Goal: Task Accomplishment & Management: Complete application form

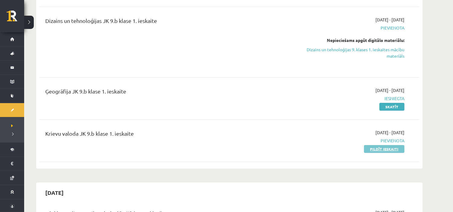
scroll to position [134, 0]
drag, startPoint x: 0, startPoint y: 0, endPoint x: 382, endPoint y: 151, distance: 410.5
click at [382, 151] on link "Pildīt ieskaiti" at bounding box center [384, 149] width 40 height 8
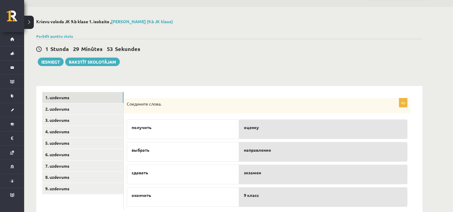
scroll to position [32, 0]
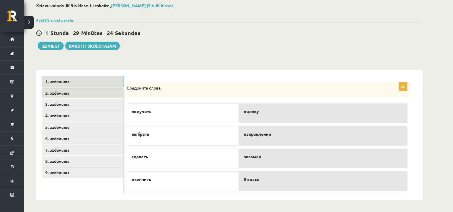
click at [87, 93] on link "2. uzdevums" at bounding box center [82, 93] width 81 height 11
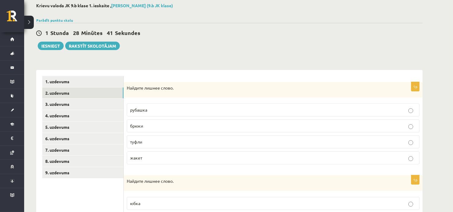
click at [183, 144] on p "туфли" at bounding box center [273, 142] width 286 height 6
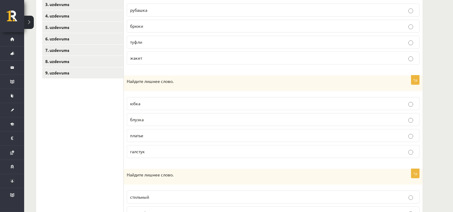
scroll to position [133, 0]
click at [181, 151] on p "галстук" at bounding box center [273, 151] width 286 height 6
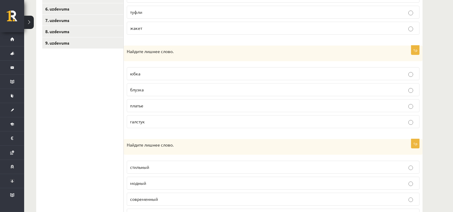
scroll to position [195, 0]
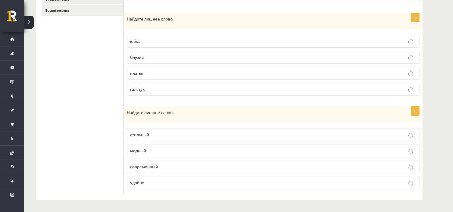
click at [188, 180] on p "удобно" at bounding box center [273, 183] width 286 height 6
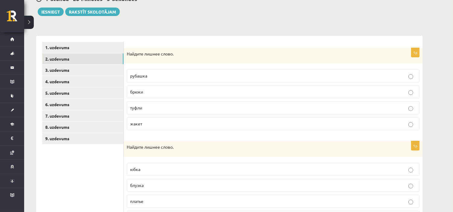
scroll to position [61, 0]
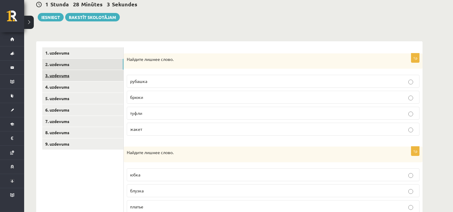
click at [106, 73] on link "3. uzdevums" at bounding box center [82, 75] width 81 height 11
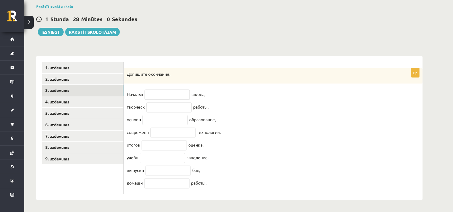
click at [176, 94] on input "text" at bounding box center [167, 95] width 45 height 10
click at [155, 104] on input "text" at bounding box center [169, 107] width 45 height 10
click at [150, 115] on input "text" at bounding box center [165, 120] width 45 height 10
click at [160, 144] on input "text" at bounding box center [164, 145] width 45 height 10
click at [159, 90] on input "text" at bounding box center [167, 95] width 45 height 10
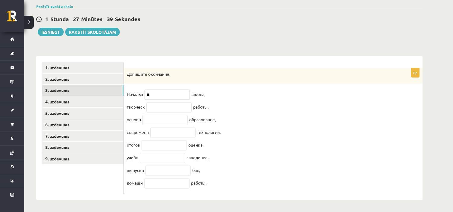
type input "**"
click at [165, 102] on input "text" at bounding box center [169, 107] width 45 height 10
type input "*"
type input "**"
click at [164, 115] on input "text" at bounding box center [165, 120] width 45 height 10
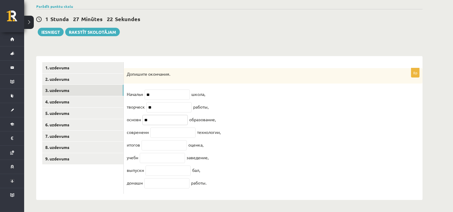
type input "**"
click at [162, 130] on input "text" at bounding box center [172, 133] width 45 height 10
type input "**"
click at [162, 143] on input "text" at bounding box center [164, 145] width 45 height 10
type input "**"
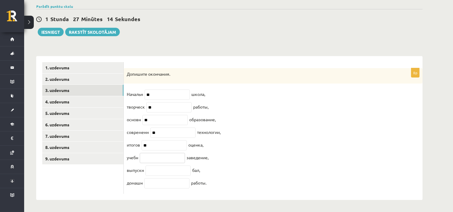
click at [171, 160] on input "text" at bounding box center [162, 158] width 45 height 10
type input "*"
type input "**"
click at [153, 167] on input "text" at bounding box center [168, 171] width 45 height 10
type input "**"
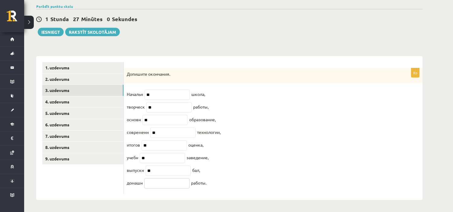
click at [164, 186] on input "text" at bounding box center [166, 184] width 45 height 10
type input "*"
type input "**"
click at [100, 96] on link "4. uzdevums" at bounding box center [82, 101] width 81 height 11
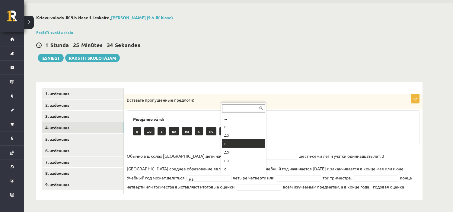
scroll to position [15, 0]
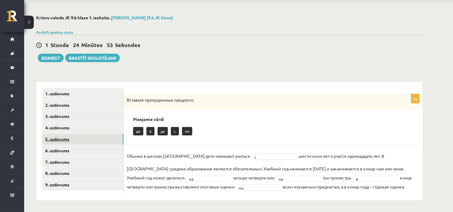
click at [108, 140] on link "5. uzdevums" at bounding box center [82, 139] width 81 height 11
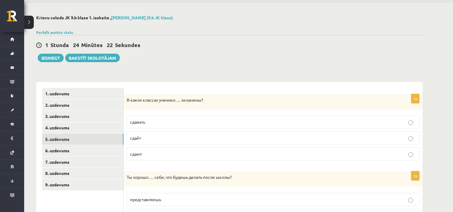
click at [182, 152] on p "сдают" at bounding box center [273, 154] width 286 height 6
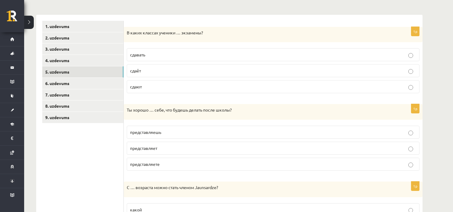
scroll to position [121, 0]
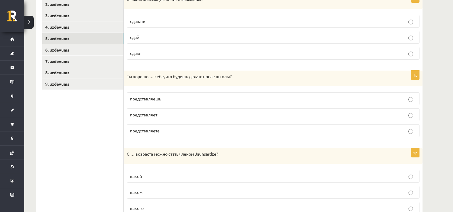
click at [169, 99] on p "представляешь" at bounding box center [273, 99] width 286 height 6
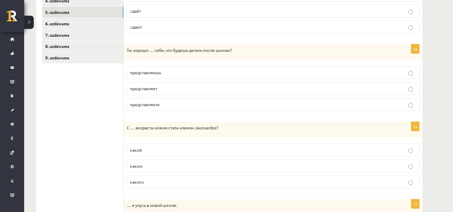
scroll to position [188, 0]
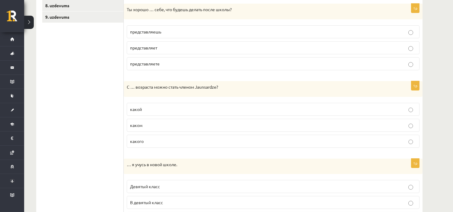
click at [163, 143] on p "какого" at bounding box center [273, 141] width 286 height 6
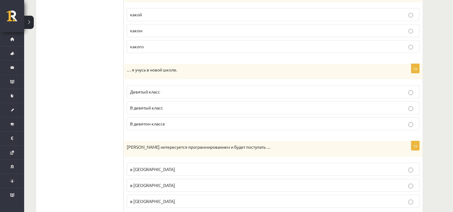
scroll to position [289, 0]
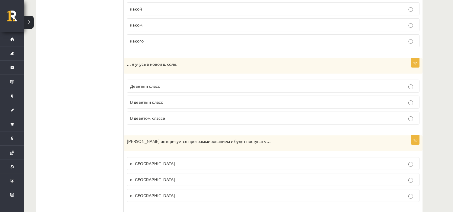
click at [172, 85] on p "Девятый класс" at bounding box center [273, 86] width 286 height 6
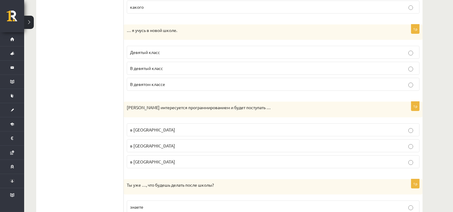
scroll to position [356, 0]
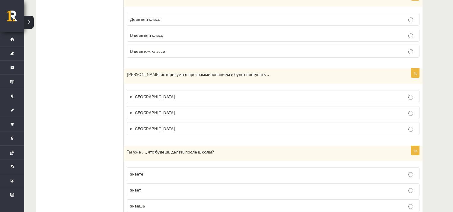
click at [201, 116] on p "в Рижский Технический университет" at bounding box center [273, 113] width 286 height 6
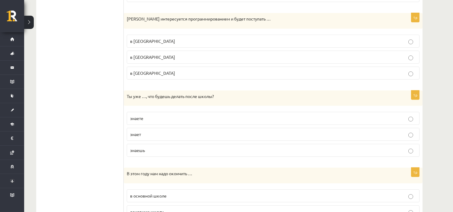
scroll to position [423, 0]
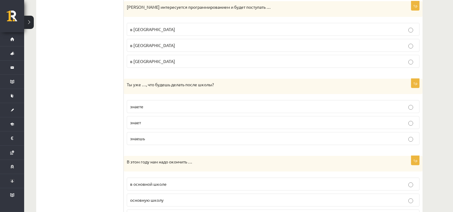
click at [155, 142] on p "знаешь" at bounding box center [273, 139] width 286 height 6
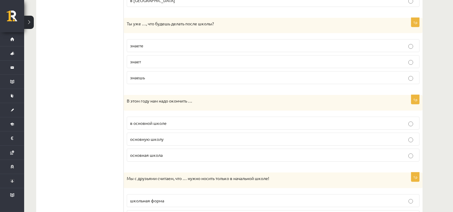
scroll to position [490, 0]
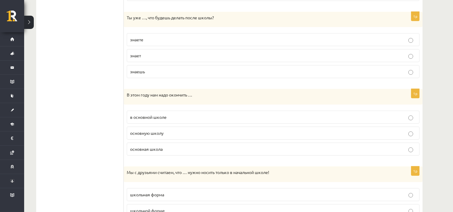
click at [161, 135] on span "основную школу" at bounding box center [147, 133] width 34 height 5
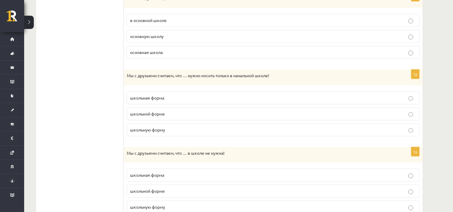
scroll to position [557, 0]
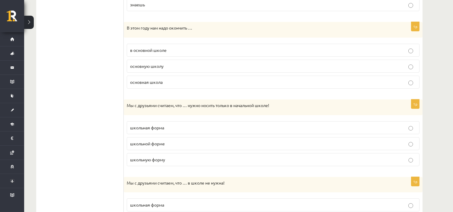
click at [170, 163] on p "школьную форму" at bounding box center [273, 160] width 286 height 6
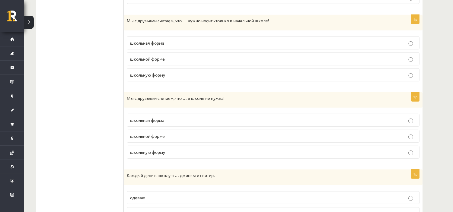
scroll to position [658, 0]
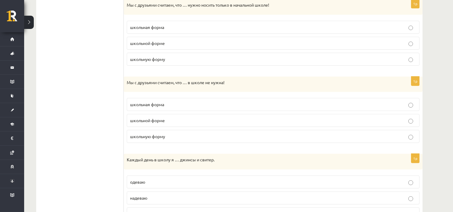
click at [180, 104] on p "школьная форма" at bounding box center [273, 105] width 286 height 6
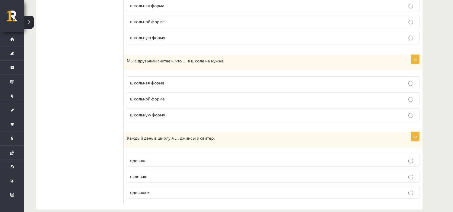
scroll to position [691, 0]
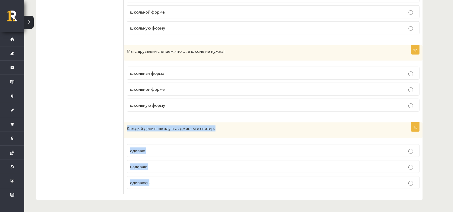
drag, startPoint x: 125, startPoint y: 128, endPoint x: 183, endPoint y: 189, distance: 84.0
click at [183, 189] on div "1p Каждый день в школу я … джинсы и свитер. одеваю надеваю одеваюсь" at bounding box center [273, 159] width 299 height 72
copy div "Каждый день в школу я … джинсы и свитер. одеваю надеваю одеваюсь"
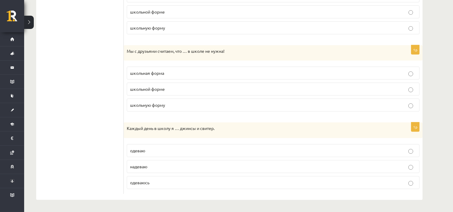
click at [192, 149] on p "одеваю" at bounding box center [273, 151] width 286 height 6
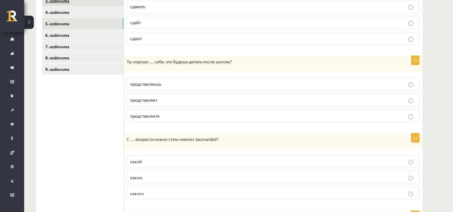
scroll to position [87, 0]
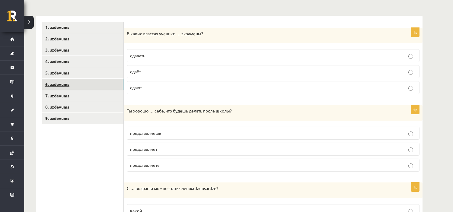
click at [97, 82] on link "6. uzdevums" at bounding box center [82, 84] width 81 height 11
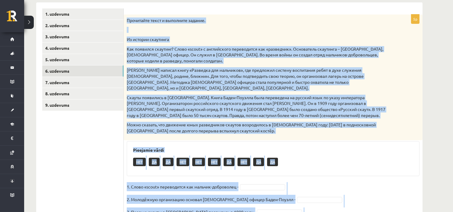
scroll to position [149, 0]
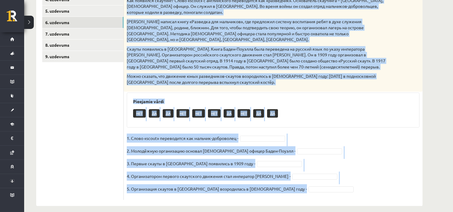
drag, startPoint x: 127, startPoint y: 38, endPoint x: 332, endPoint y: 188, distance: 253.8
click at [332, 189] on div "5p Прочитайте текст и выполните задание. Из истории скаутинга Как появился скау…" at bounding box center [273, 83] width 299 height 234
copy div "Прочитайте текст и выполните задание. Из истории скаутинга Как появился скаутин…"
click at [100, 37] on link "7. uzdevums" at bounding box center [82, 33] width 81 height 11
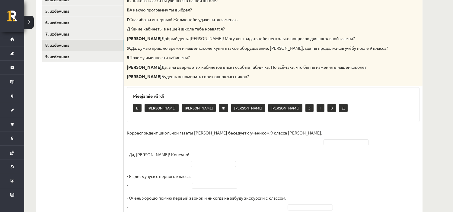
click at [112, 44] on link "8. uzdevums" at bounding box center [82, 45] width 81 height 11
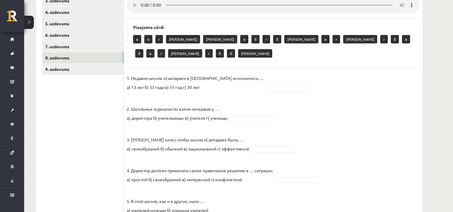
scroll to position [134, 0]
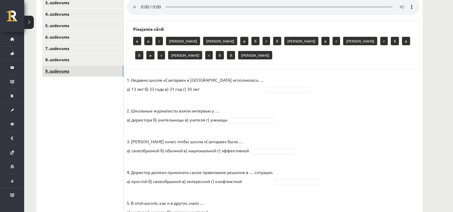
click at [69, 67] on link "9. uzdevums" at bounding box center [82, 71] width 81 height 11
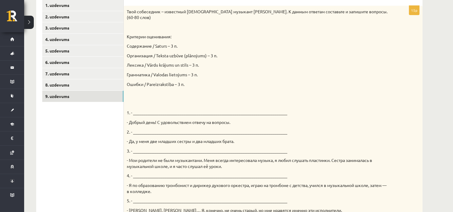
scroll to position [105, 0]
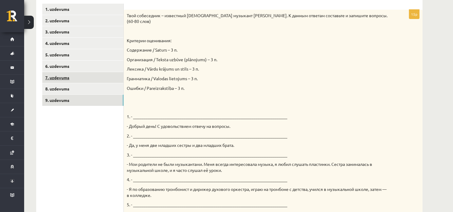
click at [68, 73] on link "7. uzdevums" at bounding box center [82, 77] width 81 height 11
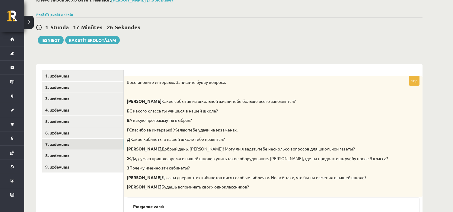
scroll to position [38, 0]
